Goal: Find specific page/section: Find specific page/section

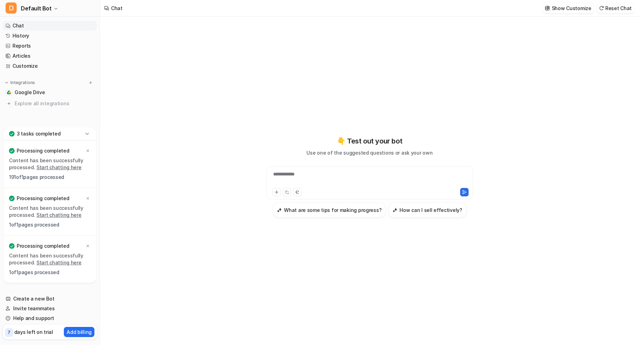
click at [32, 24] on link "Chat" at bounding box center [50, 26] width 94 height 10
click at [22, 36] on link "History" at bounding box center [50, 36] width 94 height 10
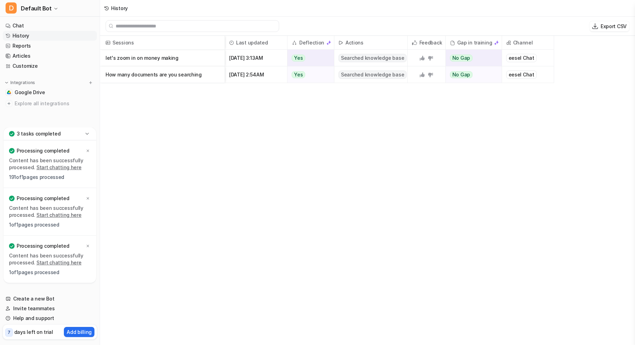
click at [115, 62] on p "let's zoom in on money making" at bounding box center [163, 58] width 114 height 17
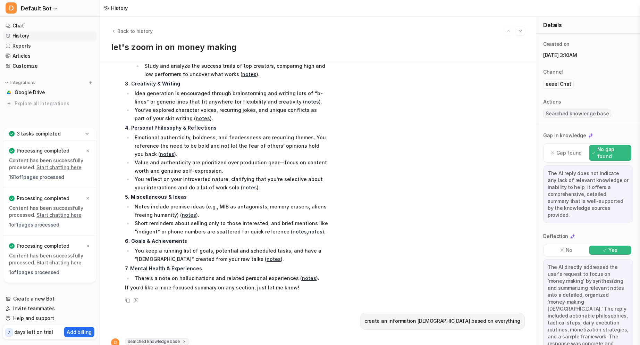
scroll to position [208, 0]
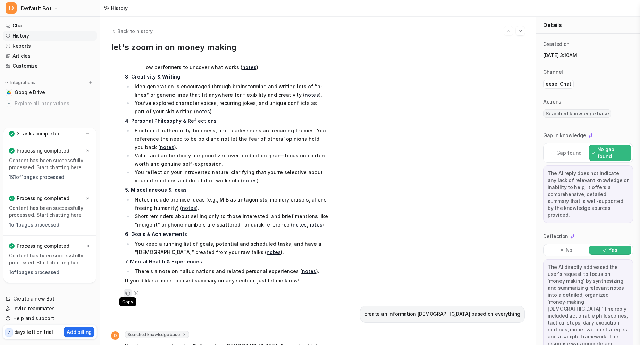
click at [127, 291] on icon at bounding box center [127, 293] width 5 height 5
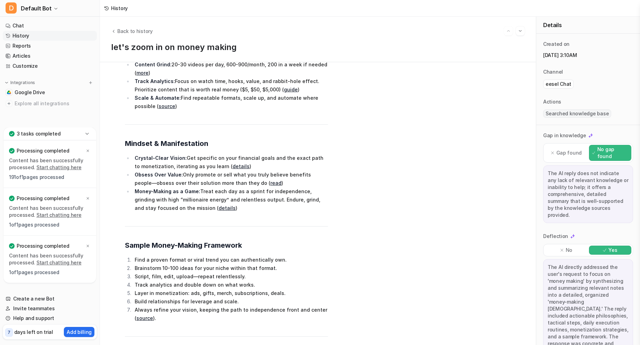
scroll to position [1720, 0]
